Goal: Information Seeking & Learning: Learn about a topic

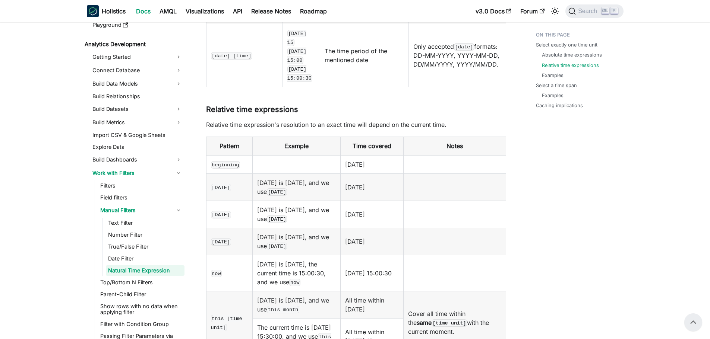
scroll to position [261, 0]
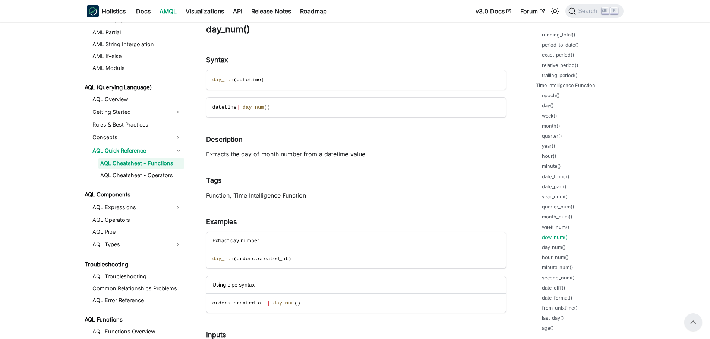
scroll to position [335, 0]
click at [562, 225] on link "dow_num()" at bounding box center [556, 226] width 26 height 7
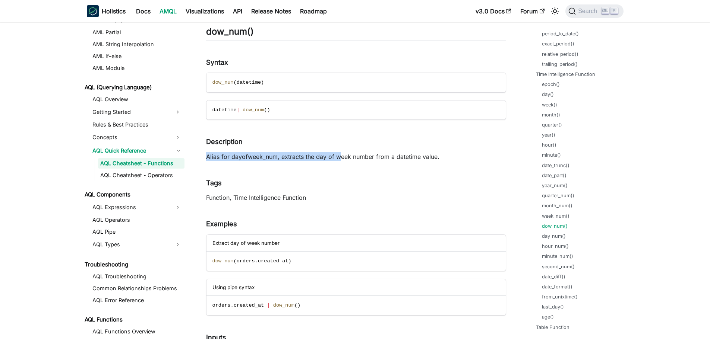
drag, startPoint x: 207, startPoint y: 158, endPoint x: 338, endPoint y: 151, distance: 131.3
drag, startPoint x: 336, startPoint y: 157, endPoint x: 455, endPoint y: 156, distance: 119.6
click at [455, 156] on p "Alias for dayofweek_num, extracts the day of week number from a datetime value." at bounding box center [356, 156] width 300 height 9
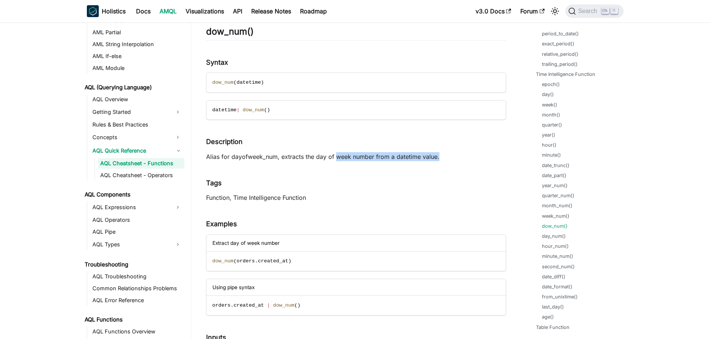
click at [449, 157] on p "Alias for dayofweek_num, extracts the day of week number from a datetime value." at bounding box center [356, 156] width 300 height 9
drag, startPoint x: 437, startPoint y: 158, endPoint x: 335, endPoint y: 162, distance: 102.2
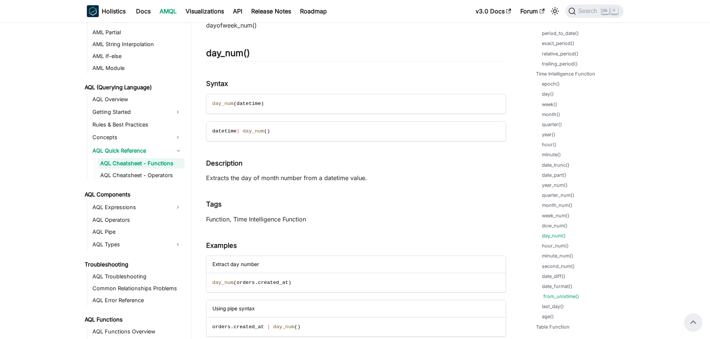
scroll to position [410, 0]
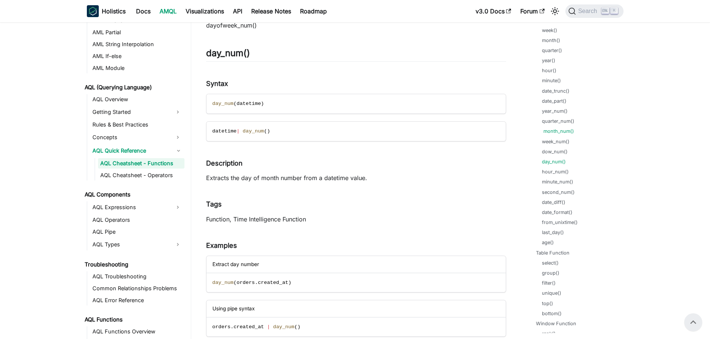
click at [557, 131] on link "month_num()" at bounding box center [558, 131] width 31 height 7
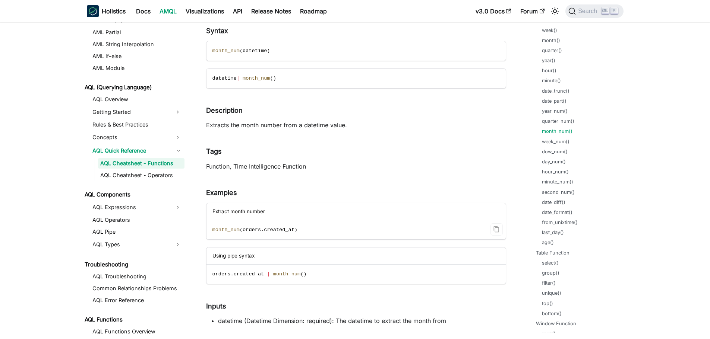
scroll to position [20003, 0]
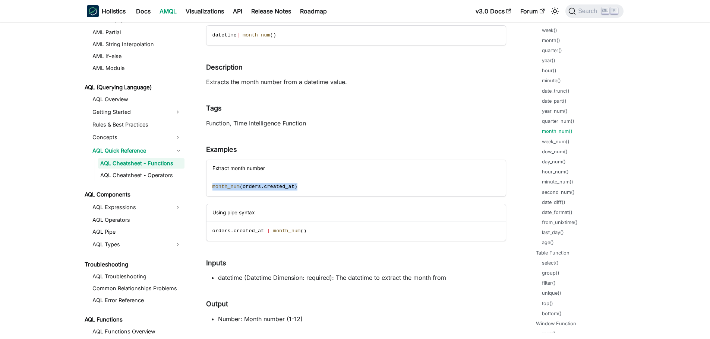
drag, startPoint x: 296, startPoint y: 188, endPoint x: 205, endPoint y: 188, distance: 90.9
copy span "month_num ( orders . created_at )"
click at [352, 186] on code "month_num ( orders . created_at )" at bounding box center [355, 186] width 298 height 19
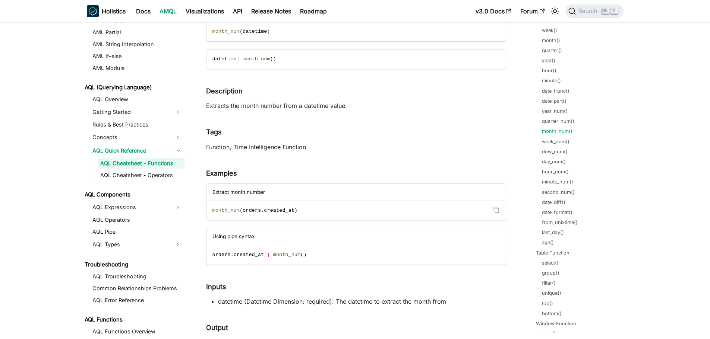
scroll to position [20040, 0]
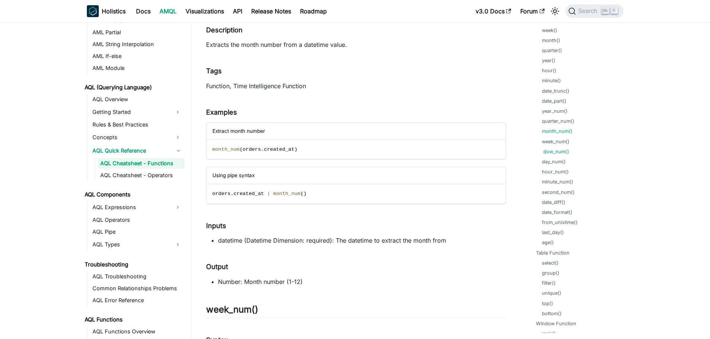
click at [557, 152] on link "dow_num()" at bounding box center [556, 151] width 26 height 7
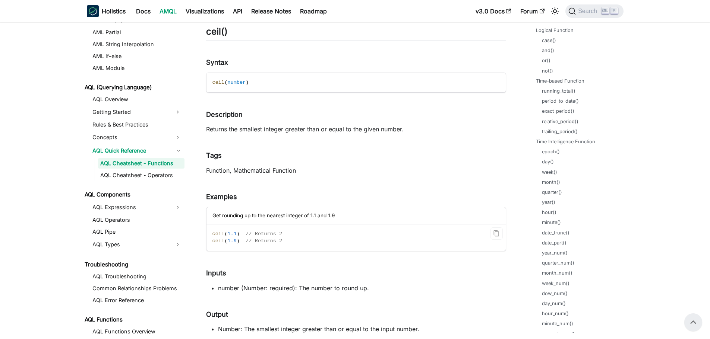
scroll to position [38852, 0]
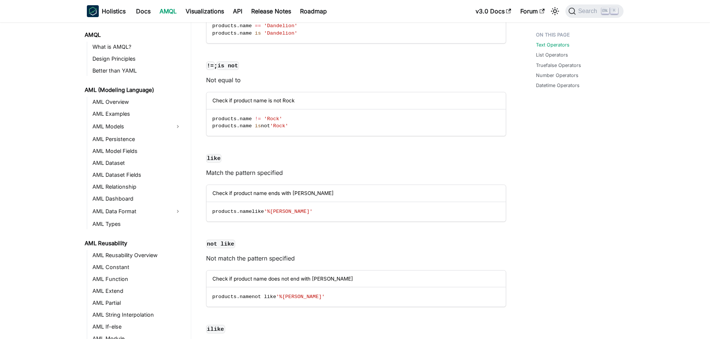
scroll to position [283, 0]
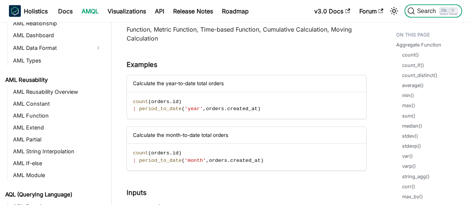
scroll to position [164, 0]
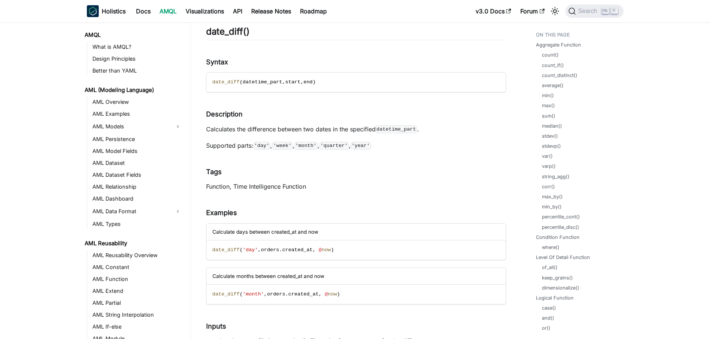
scroll to position [447, 0]
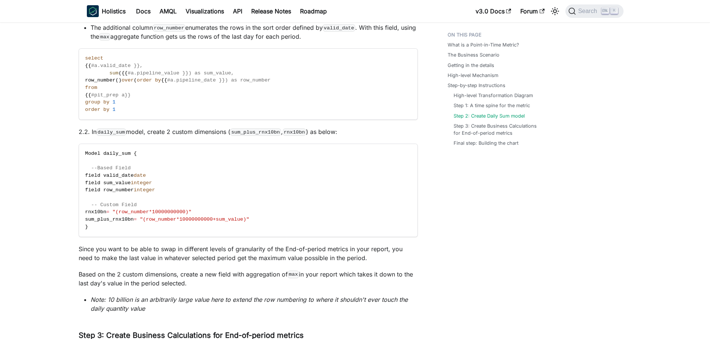
scroll to position [2012, 0]
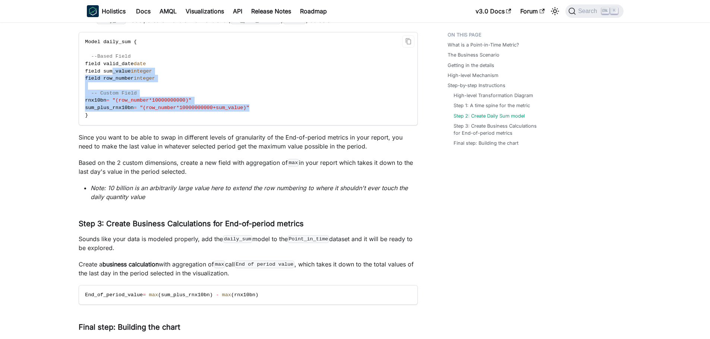
drag, startPoint x: 262, startPoint y: 104, endPoint x: 111, endPoint y: 69, distance: 154.9
click at [111, 69] on code "Model daily_sum { --Based Field field valid_date date field sum_value integer f…" at bounding box center [228, 78] width 298 height 93
click at [145, 81] on code "Model daily_sum { --Based Field field valid_date date field sum_value integer f…" at bounding box center [228, 78] width 298 height 93
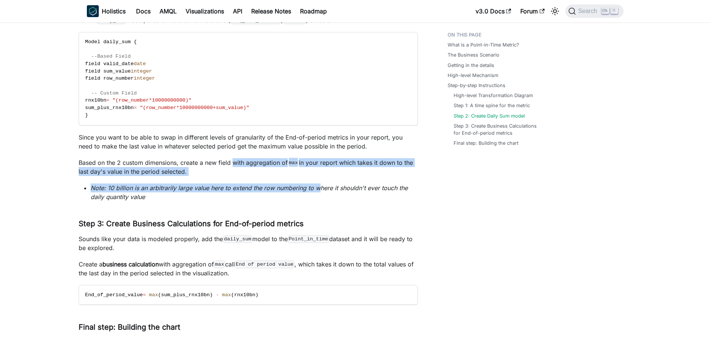
drag, startPoint x: 249, startPoint y: 157, endPoint x: 423, endPoint y: 234, distance: 190.2
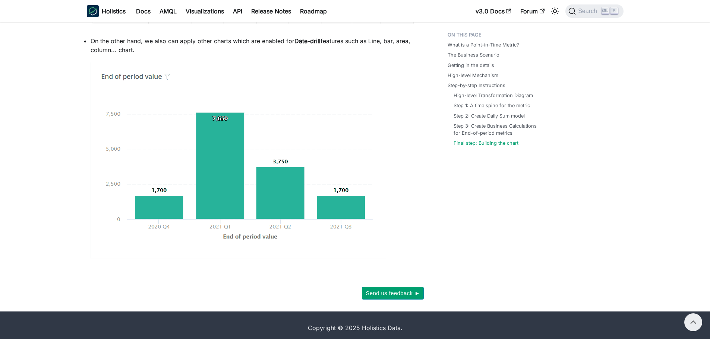
scroll to position [2313, 0]
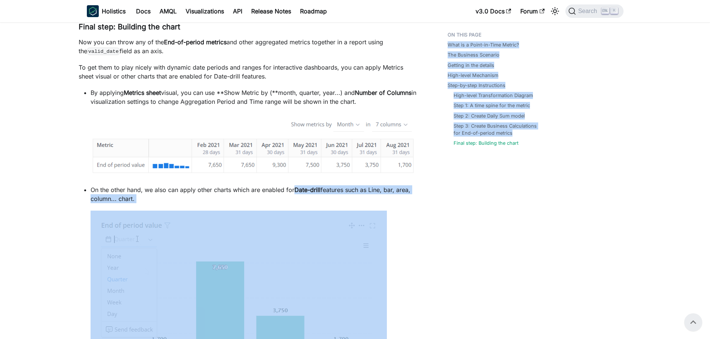
drag, startPoint x: 297, startPoint y: 183, endPoint x: 433, endPoint y: 179, distance: 136.1
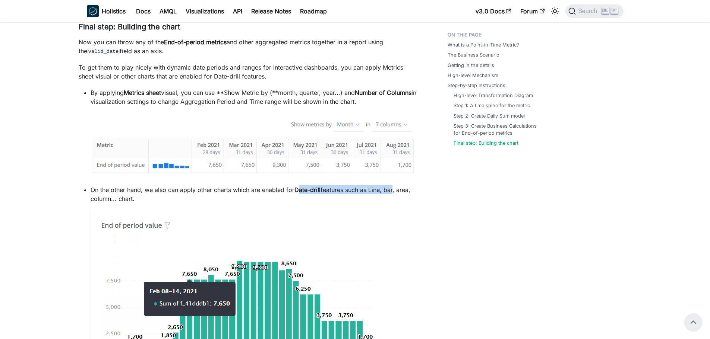
drag, startPoint x: 298, startPoint y: 185, endPoint x: 394, endPoint y: 186, distance: 95.8
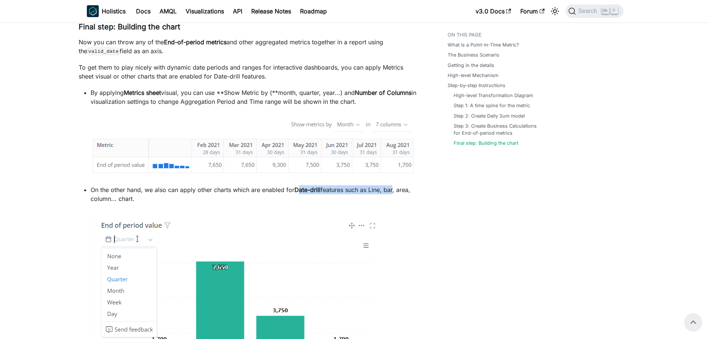
click at [394, 186] on p "On the other hand, we also can apply other charts which are enabled for Date-dr…" at bounding box center [254, 195] width 327 height 18
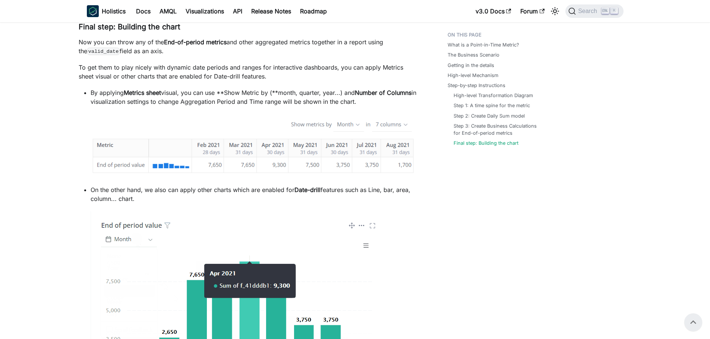
click at [395, 186] on p "On the other hand, we also can apply other charts which are enabled for Date-dr…" at bounding box center [254, 195] width 327 height 18
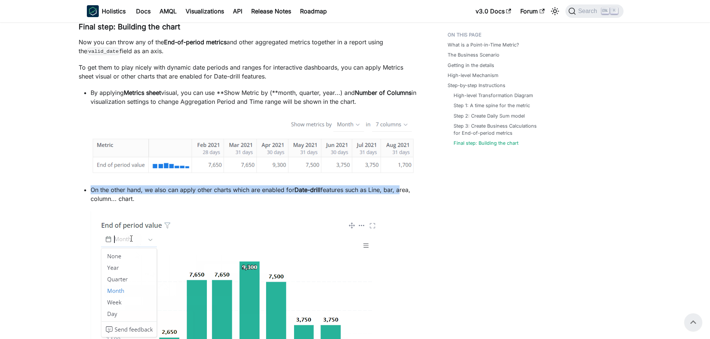
drag, startPoint x: 401, startPoint y: 185, endPoint x: 423, endPoint y: 187, distance: 22.8
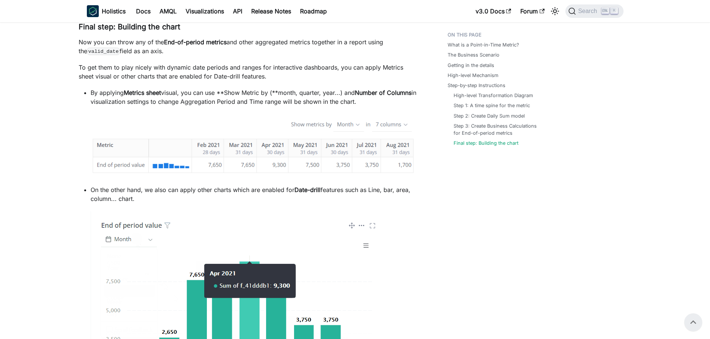
drag, startPoint x: 400, startPoint y: 184, endPoint x: 413, endPoint y: 189, distance: 14.2
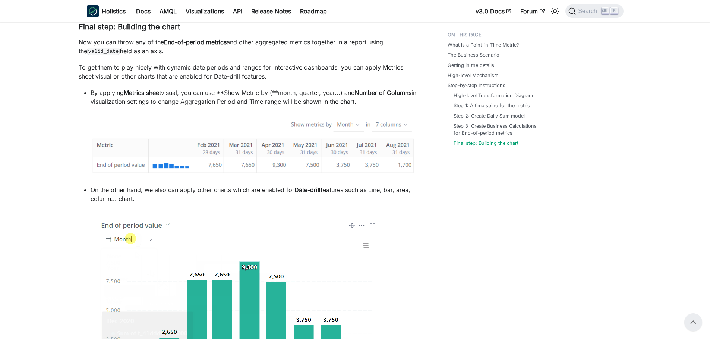
click at [413, 189] on p "On the other hand, we also can apply other charts which are enabled for Date-dr…" at bounding box center [254, 195] width 327 height 18
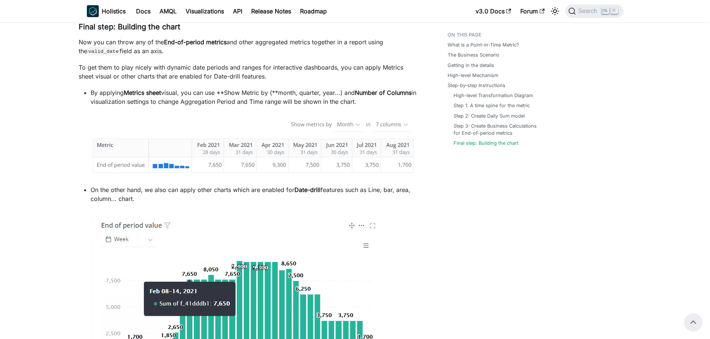
click at [413, 189] on p "On the other hand, we also can apply other charts which are enabled for Date-dr…" at bounding box center [254, 195] width 327 height 18
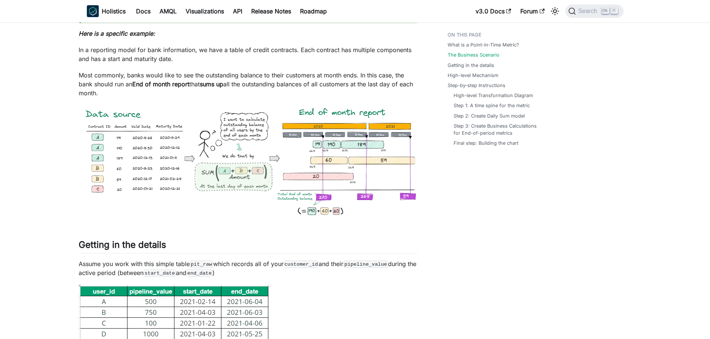
scroll to position [224, 0]
